Goal: Check status: Check status

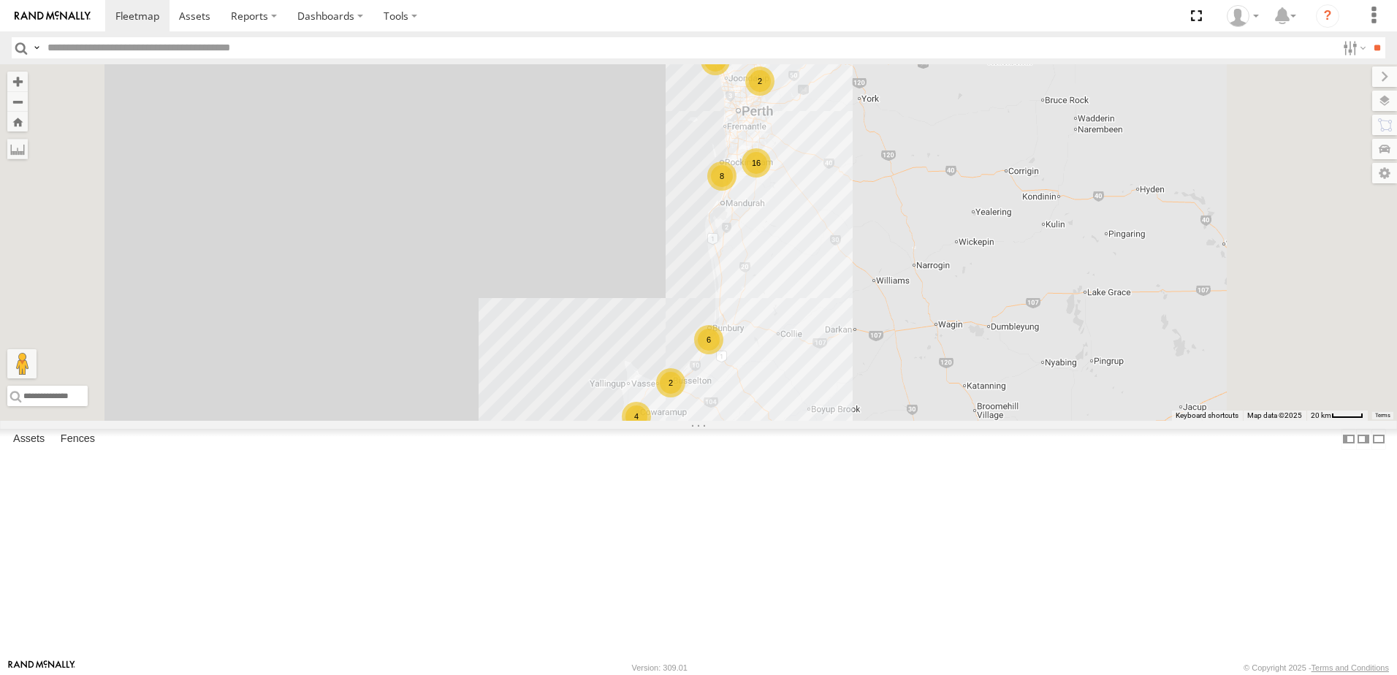
scroll to position [146, 0]
click at [0, 0] on span at bounding box center [0, 0] width 0 height 0
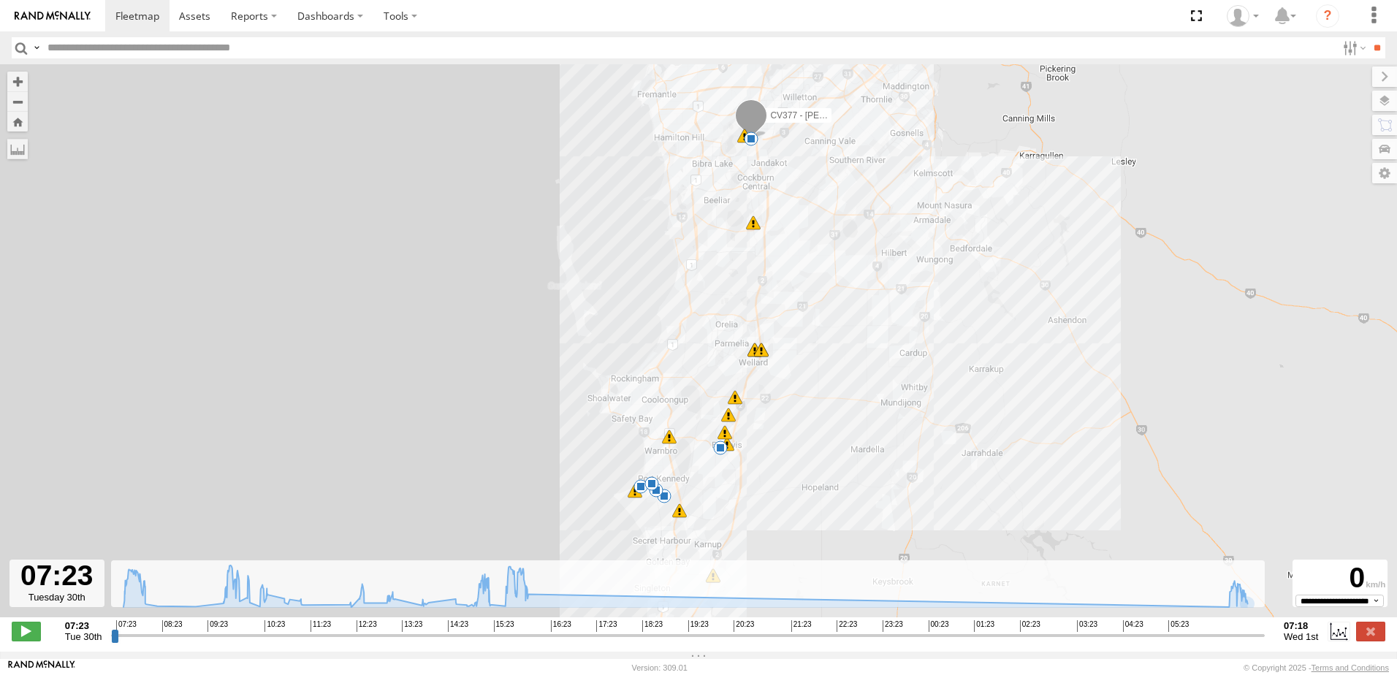
click at [1228, 642] on input "range" at bounding box center [688, 635] width 1154 height 14
click at [30, 637] on span at bounding box center [26, 631] width 29 height 19
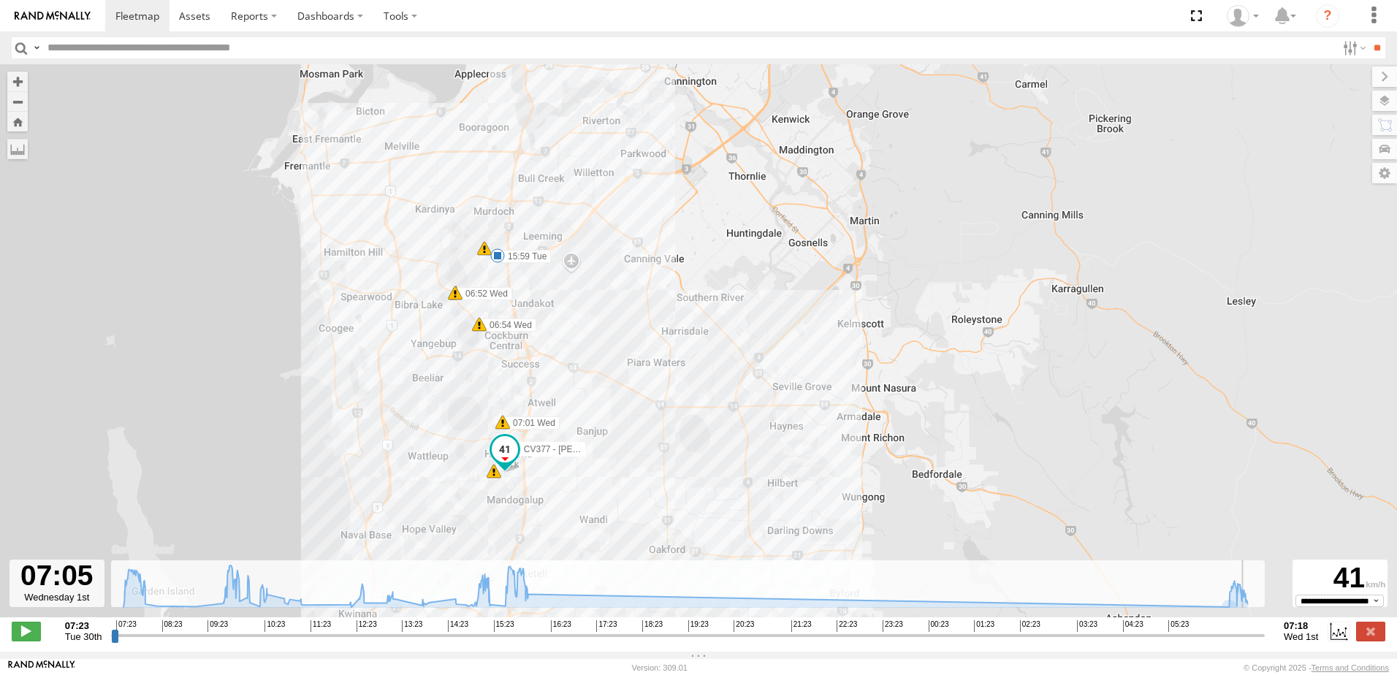
click at [507, 541] on div "CV377 - Joel Mcsherry 15:59 Tue 10:10 Tue 11:29 Tue 12:31 Tue 13:18 Tue 15:11 T…" at bounding box center [698, 348] width 1397 height 568
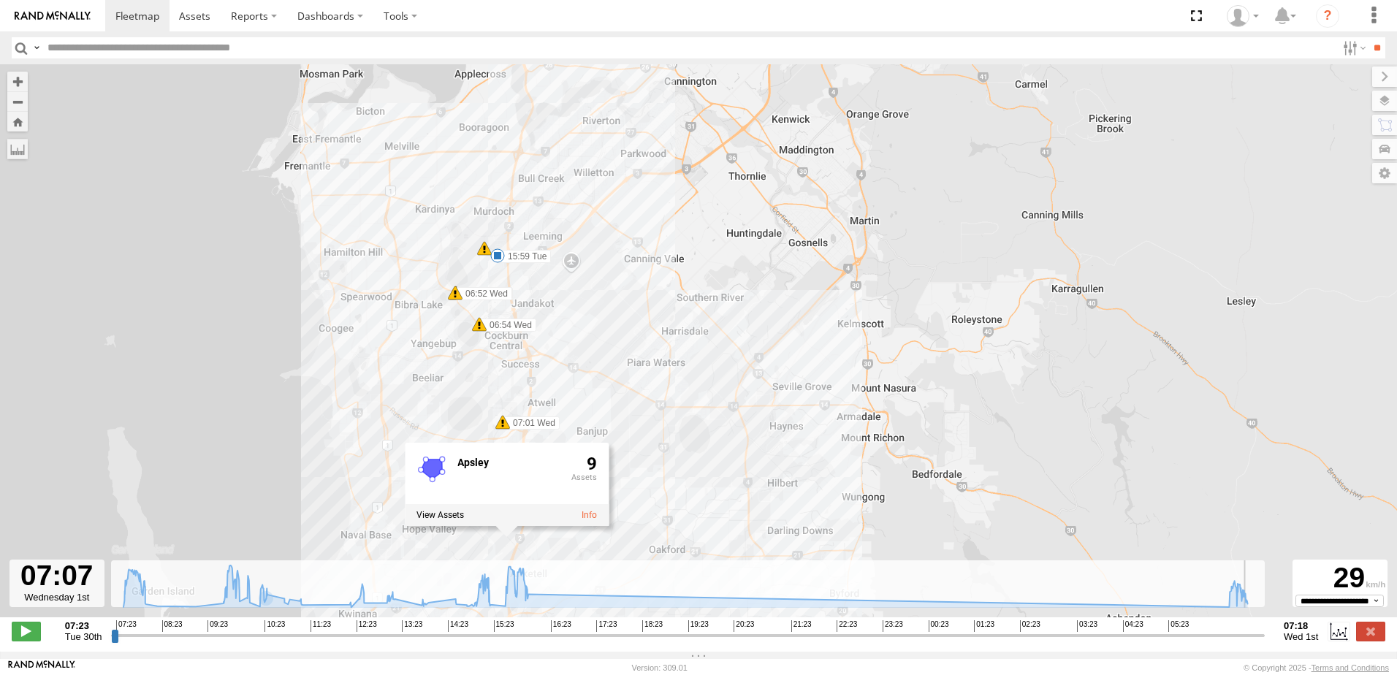
click at [1093, 484] on div "CV377 - Joel Mcsherry 15:59 Tue 10:10 Tue 11:29 Tue 12:31 Tue 13:18 Tue 15:11 T…" at bounding box center [698, 348] width 1397 height 568
type input "**********"
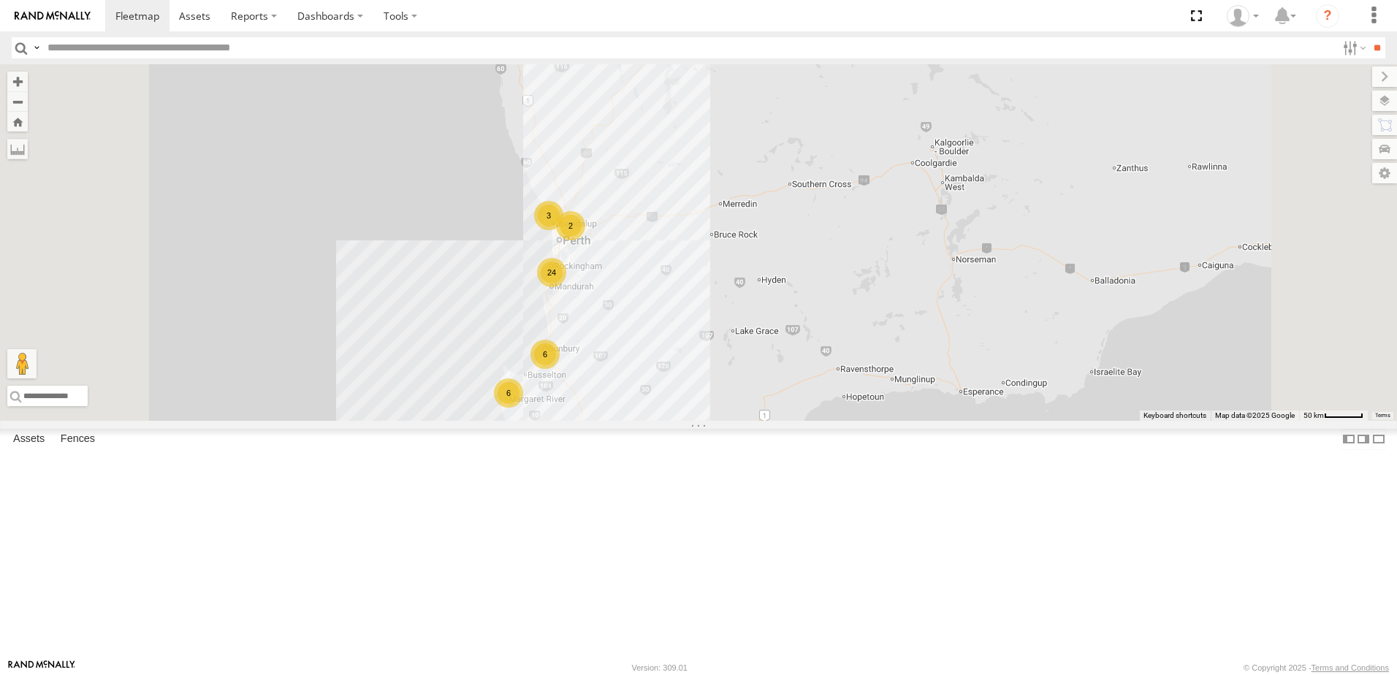
scroll to position [438, 0]
click at [0, 0] on span at bounding box center [0, 0] width 0 height 0
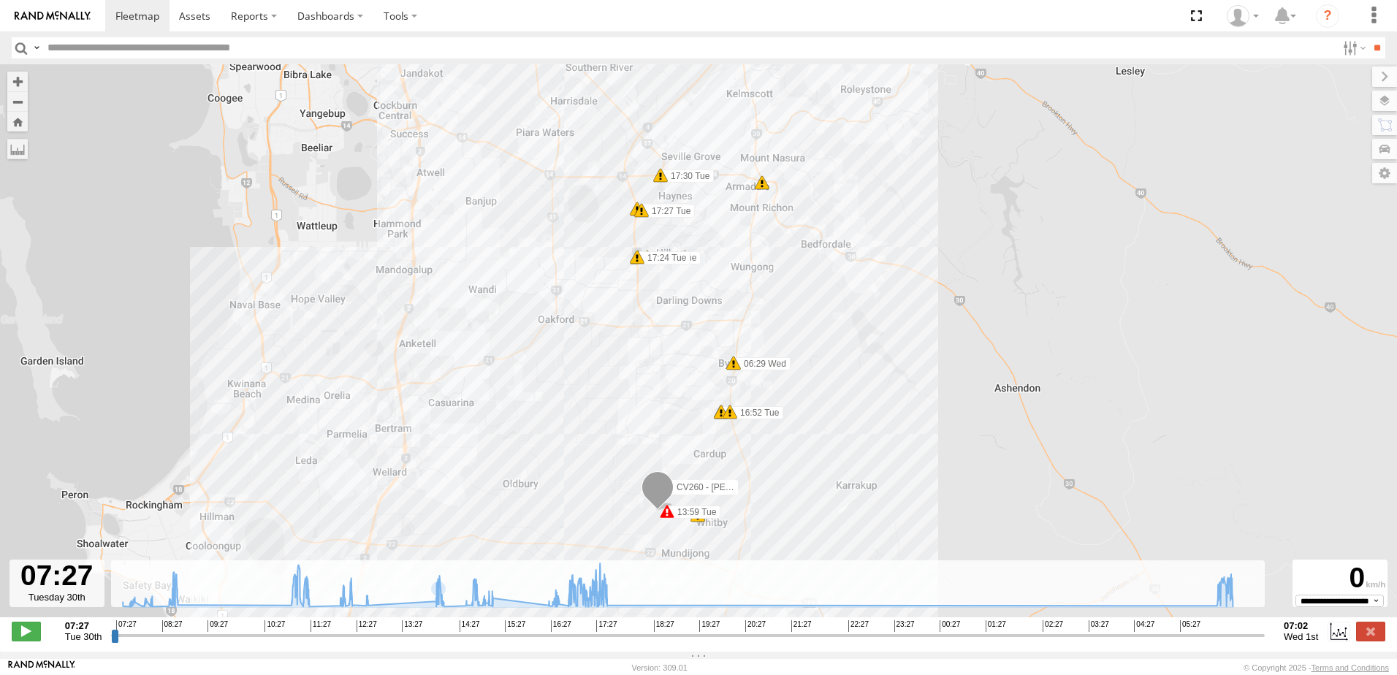
click at [1217, 642] on input "range" at bounding box center [688, 635] width 1154 height 14
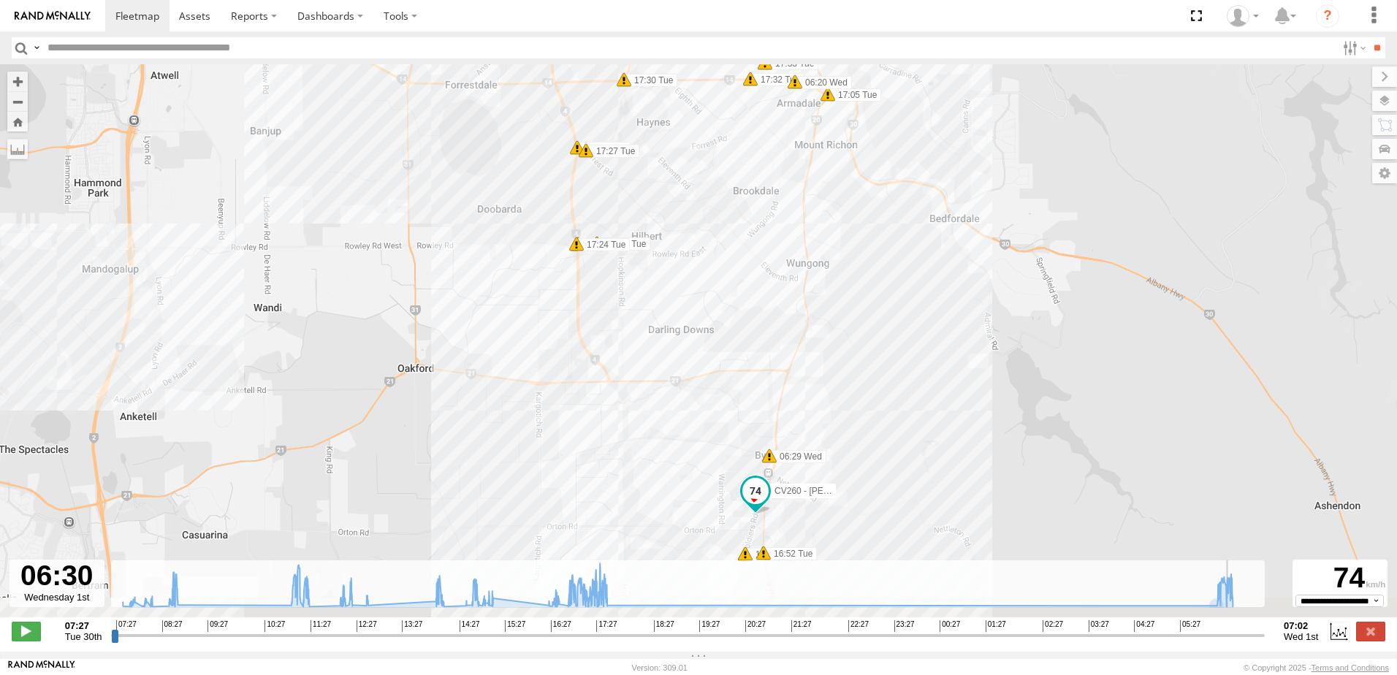
click at [1234, 642] on input "range" at bounding box center [688, 635] width 1154 height 14
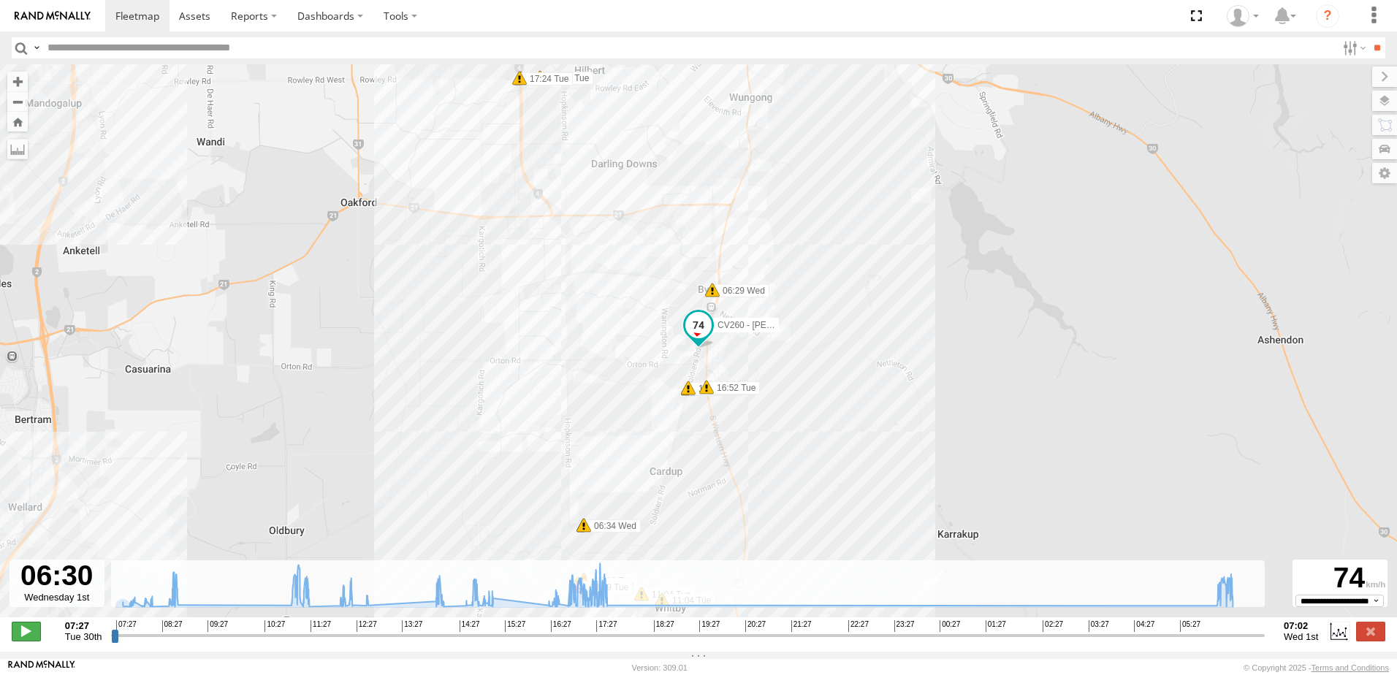
click at [19, 636] on span at bounding box center [26, 631] width 29 height 19
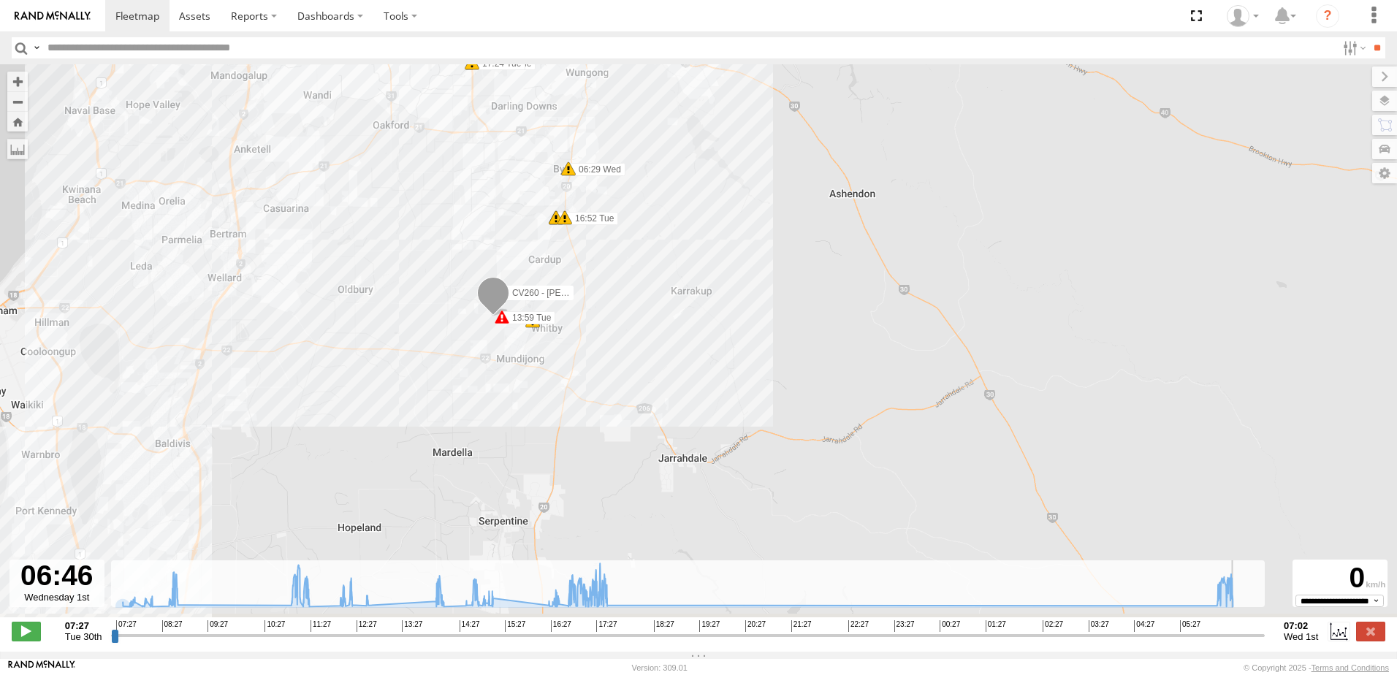
drag, startPoint x: 690, startPoint y: 511, endPoint x: 733, endPoint y: 327, distance: 189.1
click at [733, 327] on div "CV260 - [PERSON_NAME] 13:59 Tue 08:36 Tue 11:09 Tue 14:06 Tue 16:52 Tue 17:19 T…" at bounding box center [698, 348] width 1397 height 568
type input "**********"
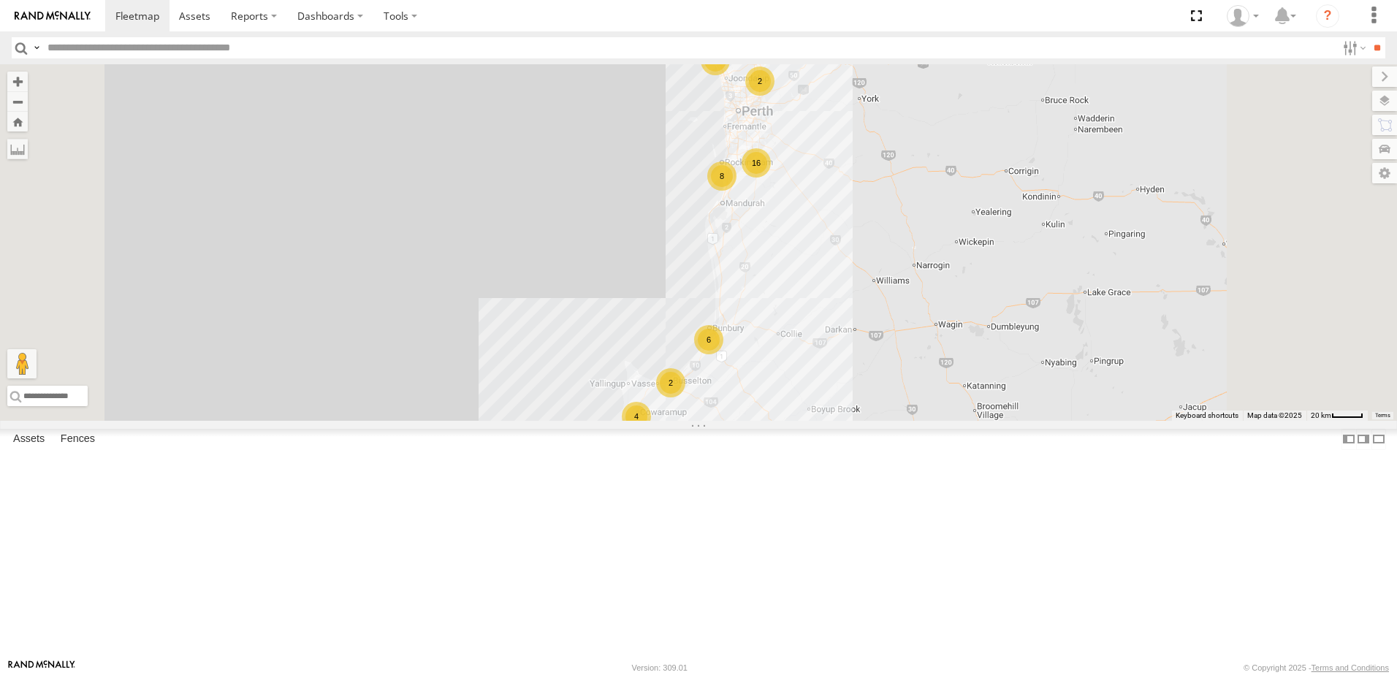
click at [0, 0] on span at bounding box center [0, 0] width 0 height 0
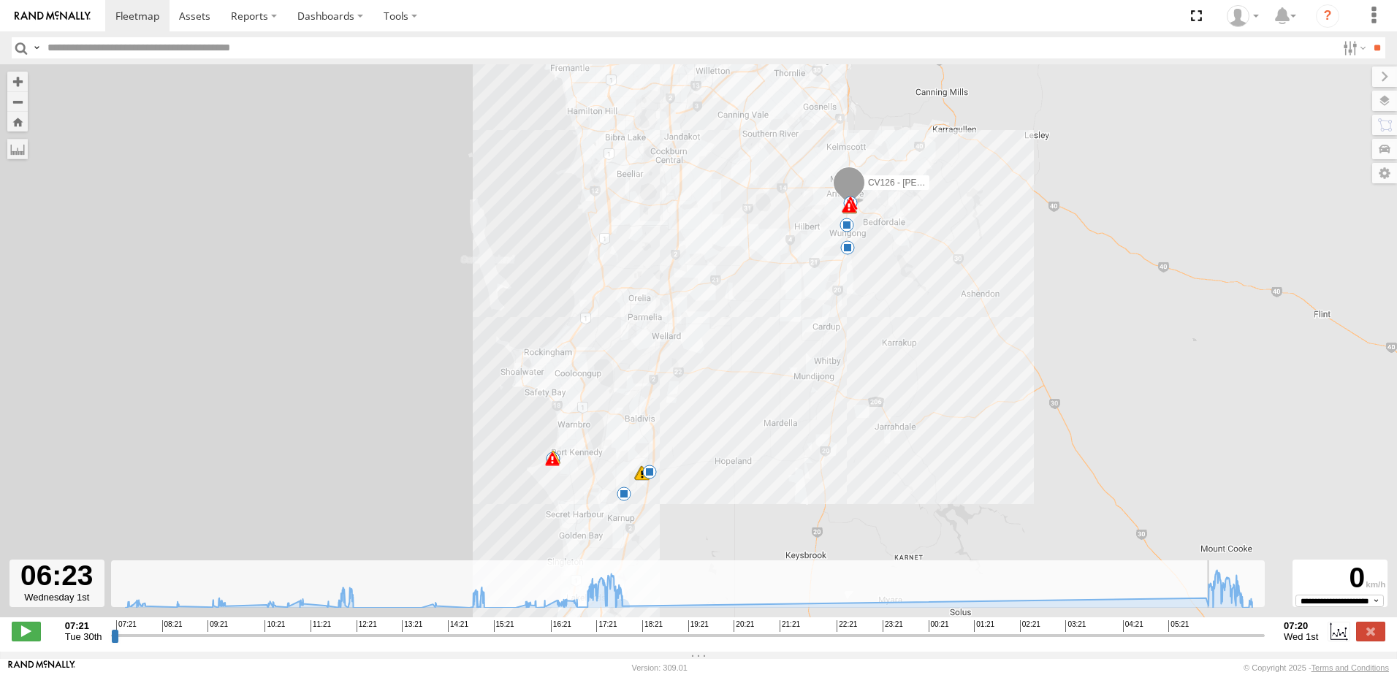
click at [1214, 641] on input "range" at bounding box center [688, 635] width 1154 height 14
click at [604, 641] on input "range" at bounding box center [688, 635] width 1154 height 14
click at [20, 633] on span at bounding box center [26, 631] width 29 height 19
click at [1208, 642] on input "range" at bounding box center [688, 635] width 1154 height 14
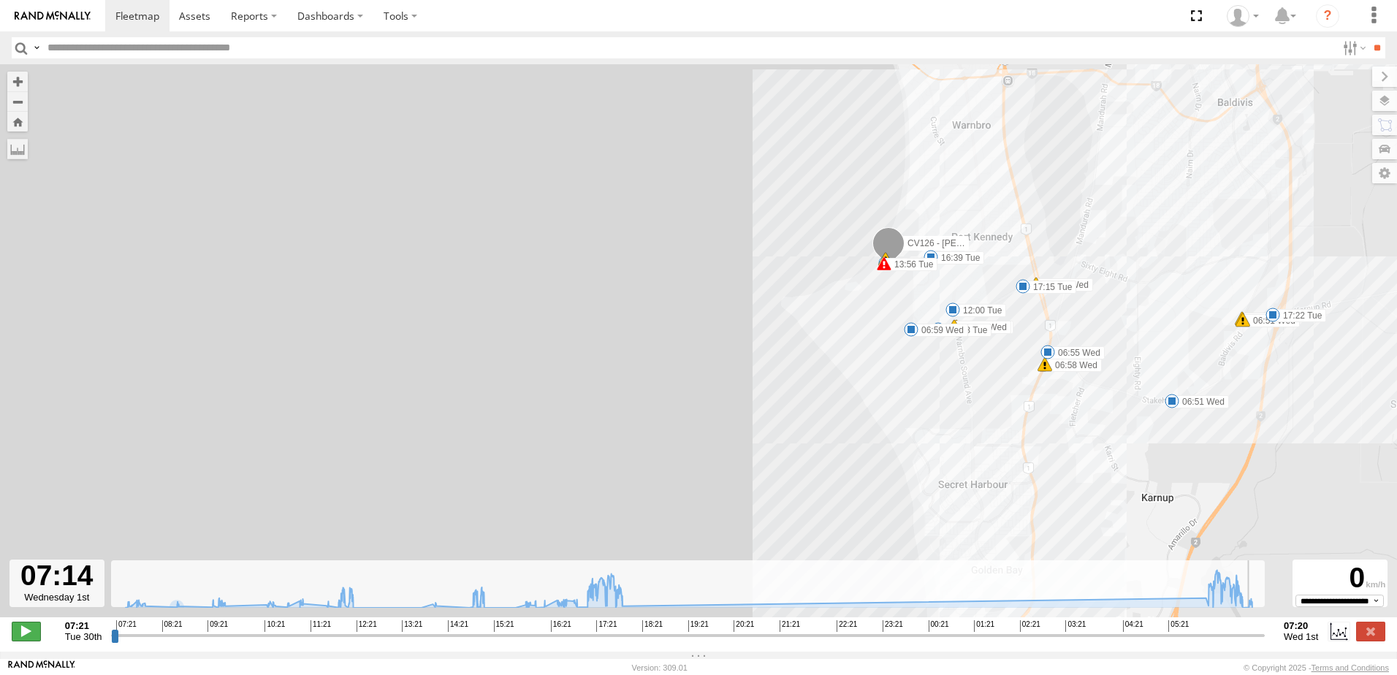
click at [19, 641] on span at bounding box center [26, 631] width 29 height 19
type input "**********"
drag, startPoint x: 132, startPoint y: 17, endPoint x: 145, endPoint y: 91, distance: 75.8
click at [132, 17] on span at bounding box center [137, 16] width 44 height 14
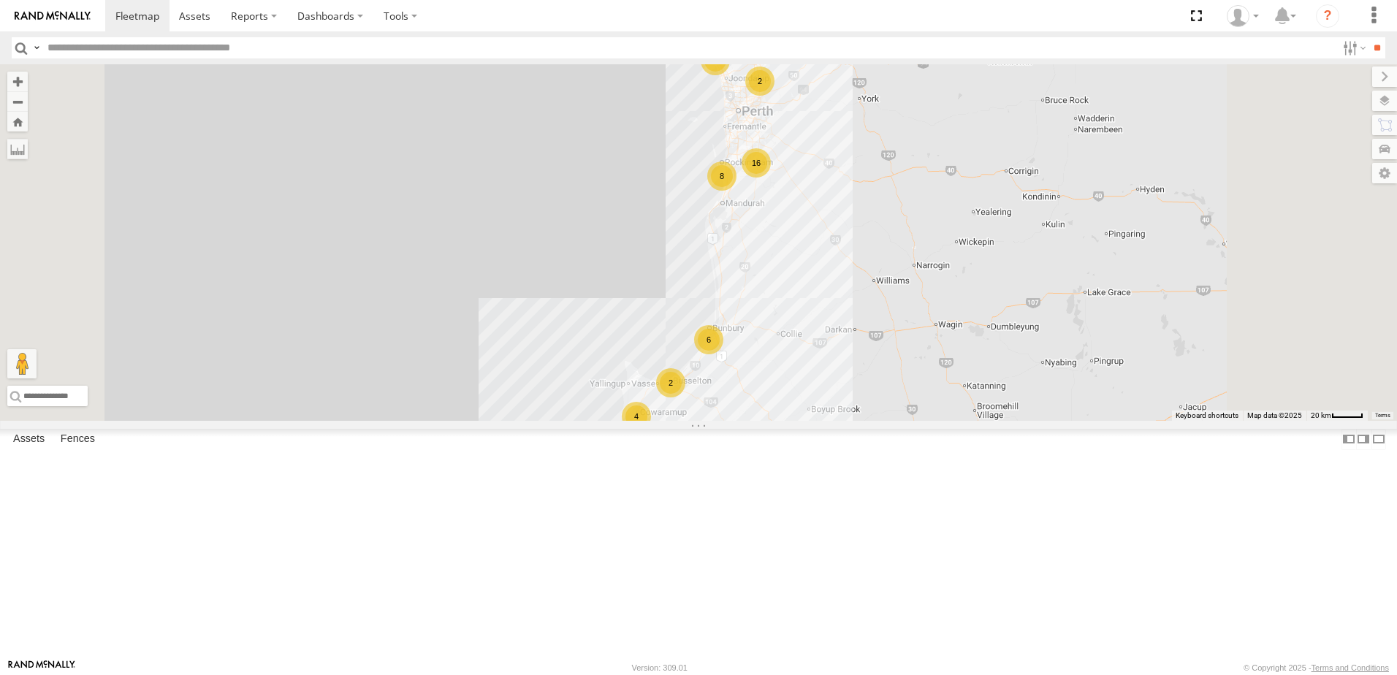
scroll to position [146, 0]
